Goal: Navigation & Orientation: Find specific page/section

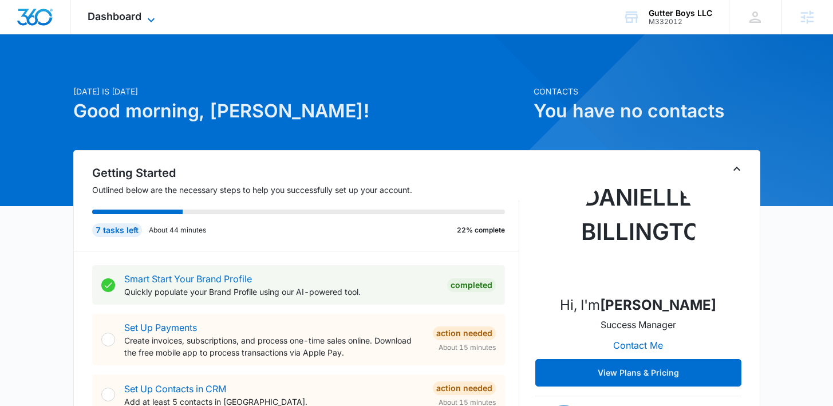
click at [124, 14] on span "Dashboard" at bounding box center [115, 16] width 54 height 12
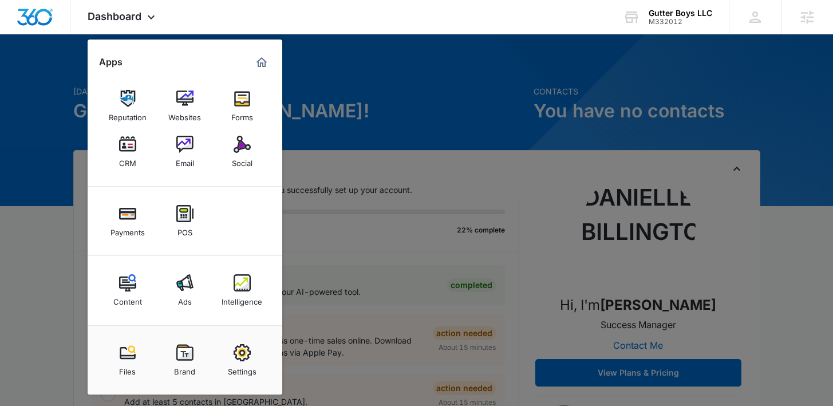
click at [378, 129] on div at bounding box center [416, 203] width 833 height 406
